Goal: Navigation & Orientation: Find specific page/section

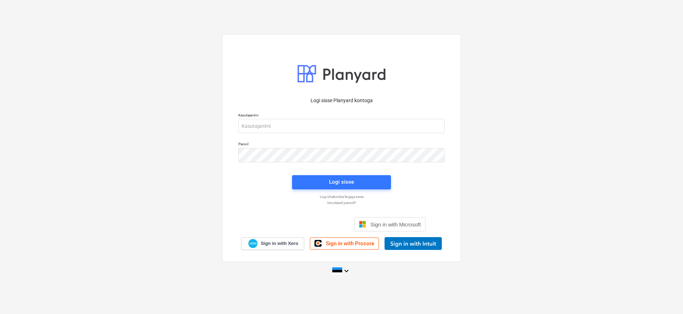
click at [295, 226] on div "Logi sisse Google’i kontoga. Avaneb uuel vahelehel" at bounding box center [303, 224] width 91 height 16
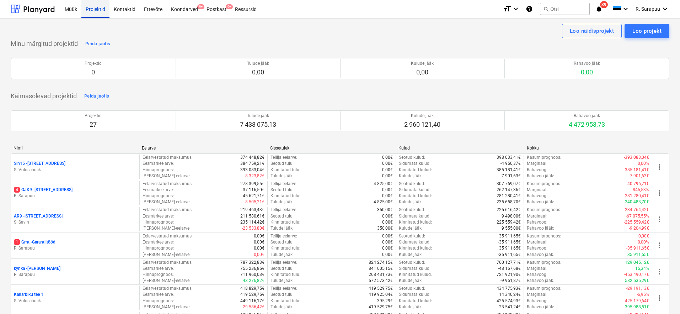
click at [100, 11] on div "Projektid" at bounding box center [95, 9] width 28 height 18
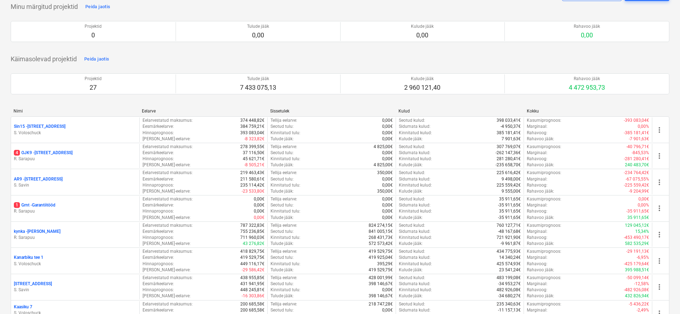
scroll to position [37, 0]
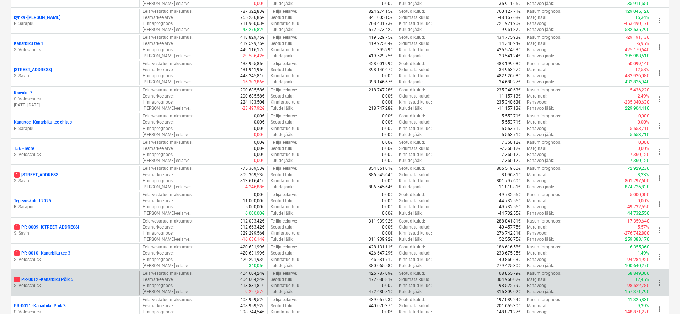
scroll to position [253, 0]
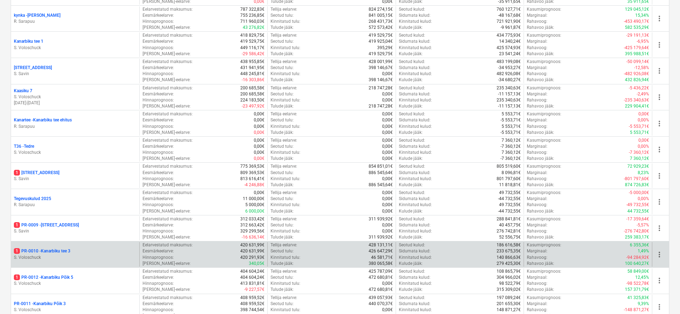
click at [50, 248] on p "1 PR-0010 - [GEOGRAPHIC_DATA] tee 3" at bounding box center [42, 251] width 57 height 6
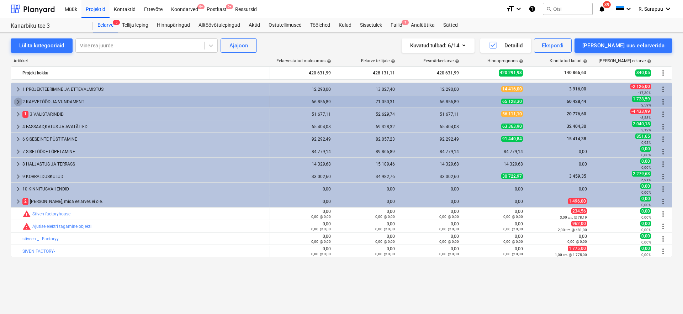
click at [18, 100] on span "keyboard_arrow_right" at bounding box center [18, 101] width 9 height 9
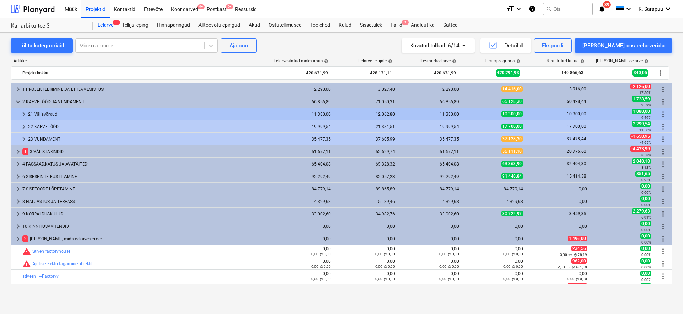
click at [23, 116] on span "keyboard_arrow_right" at bounding box center [24, 114] width 9 height 9
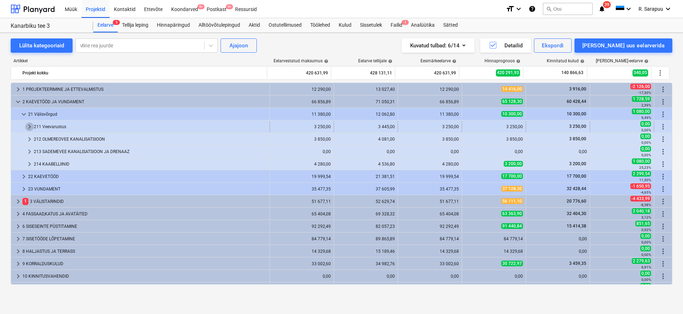
click at [29, 126] on span "keyboard_arrow_right" at bounding box center [29, 126] width 9 height 9
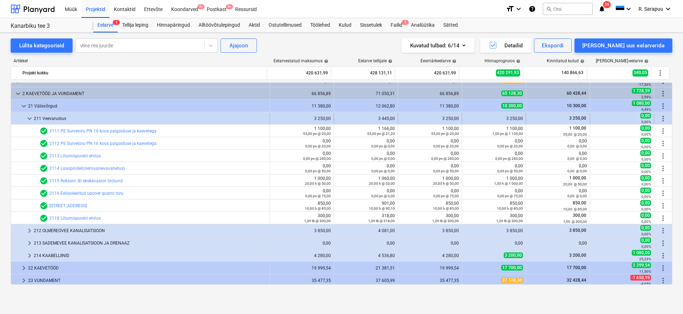
click at [31, 117] on span "keyboard_arrow_down" at bounding box center [29, 118] width 9 height 9
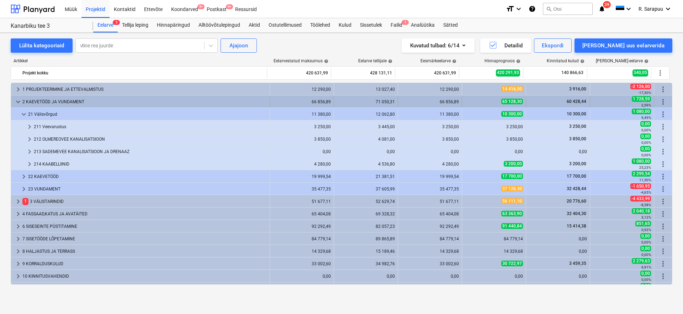
click at [20, 101] on span "keyboard_arrow_down" at bounding box center [18, 101] width 9 height 9
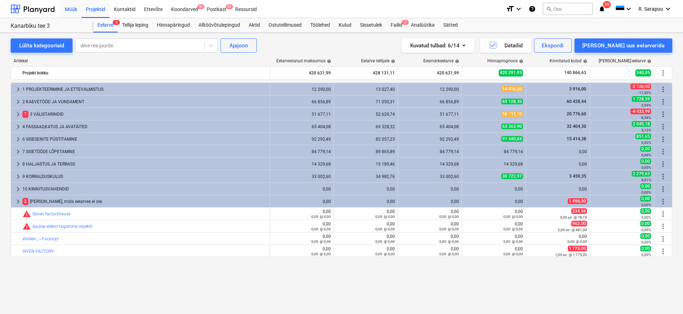
click at [74, 10] on div "Müük" at bounding box center [70, 9] width 21 height 18
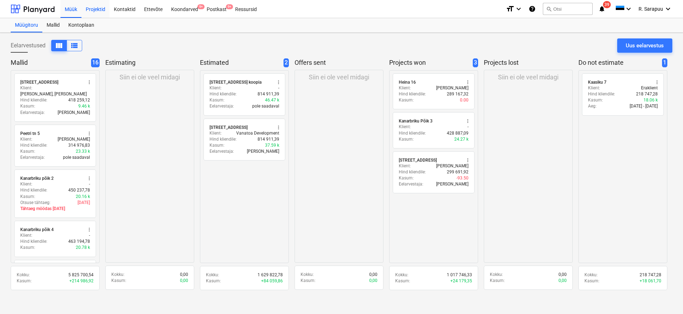
click at [98, 14] on div "Projektid" at bounding box center [95, 9] width 28 height 18
